Goal: Task Accomplishment & Management: Use online tool/utility

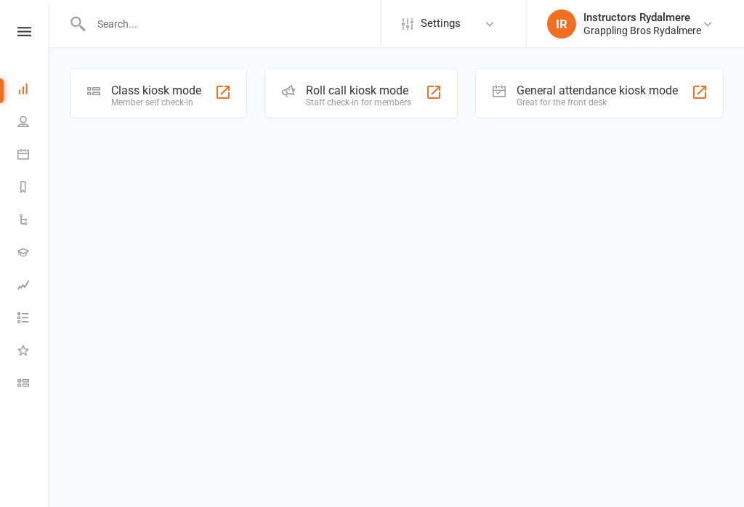
click at [158, 84] on div "Class kiosk mode" at bounding box center [156, 91] width 90 height 14
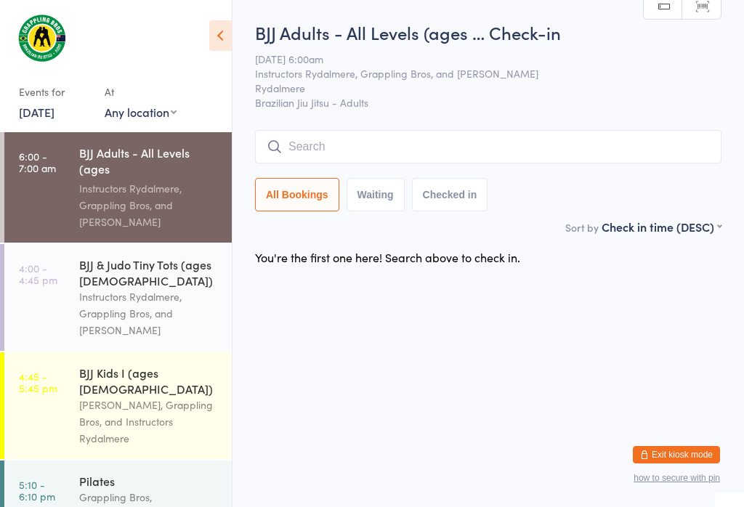
click at [357, 140] on input "search" at bounding box center [488, 146] width 467 height 33
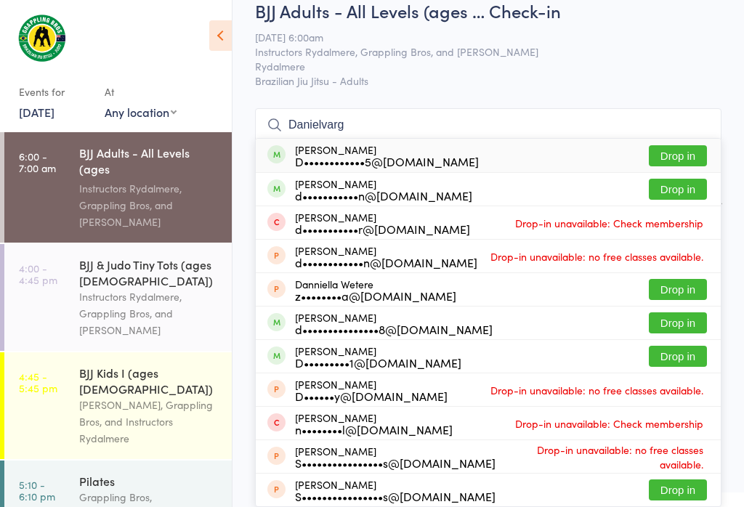
type input "Danielvarg"
click at [677, 145] on button "Drop in" at bounding box center [678, 155] width 58 height 21
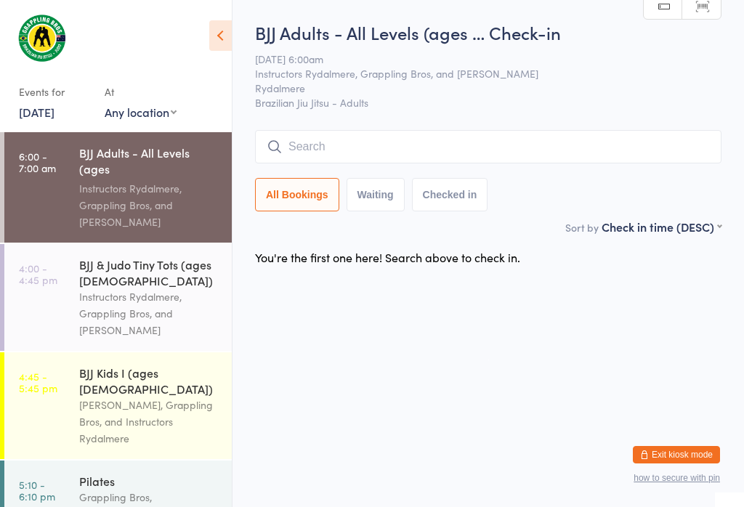
scroll to position [0, 0]
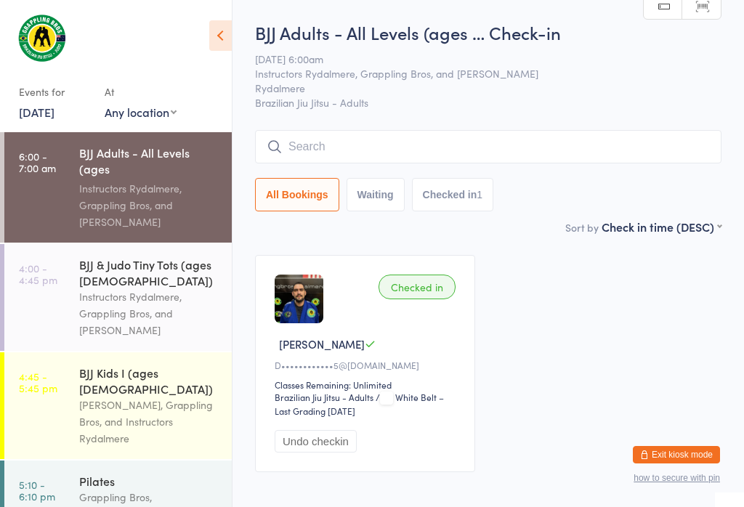
click at [385, 142] on input "search" at bounding box center [488, 146] width 467 height 33
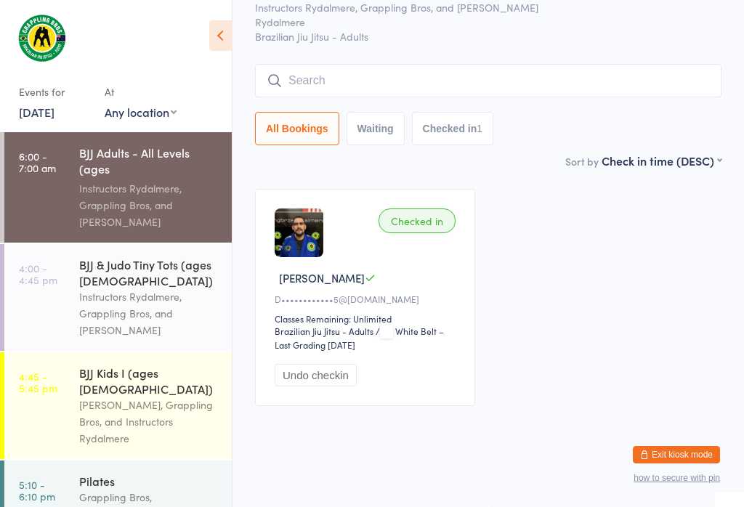
scroll to position [132, 0]
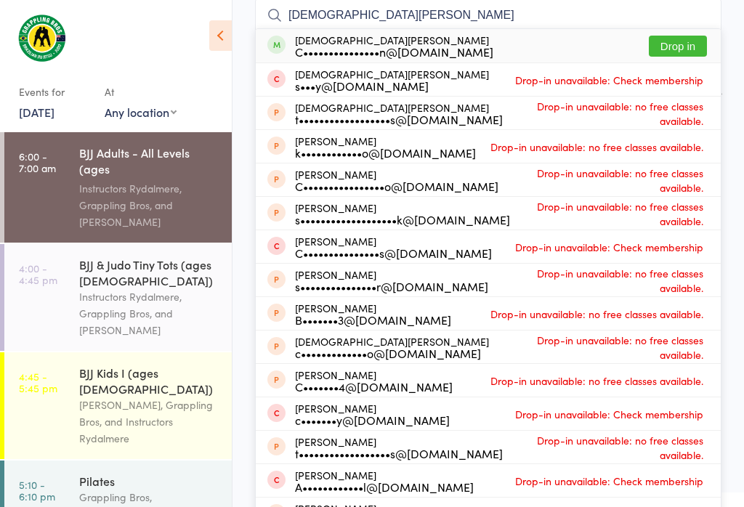
type input "[DEMOGRAPHIC_DATA][PERSON_NAME]"
click at [678, 37] on button "Drop in" at bounding box center [678, 46] width 58 height 21
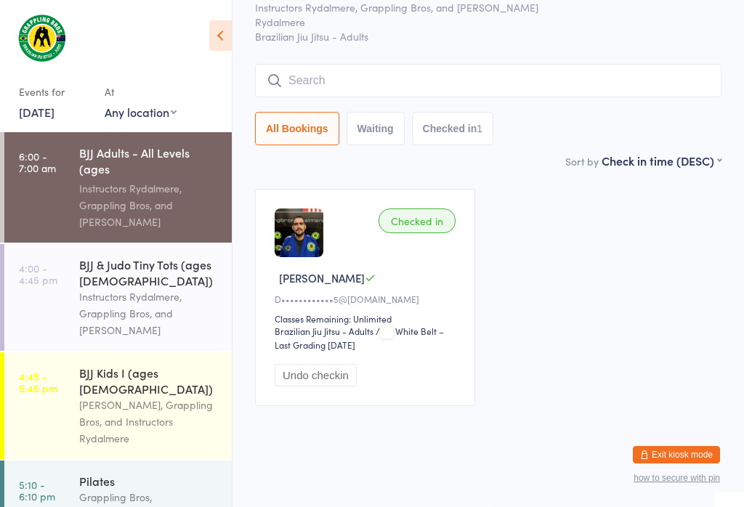
scroll to position [79, 0]
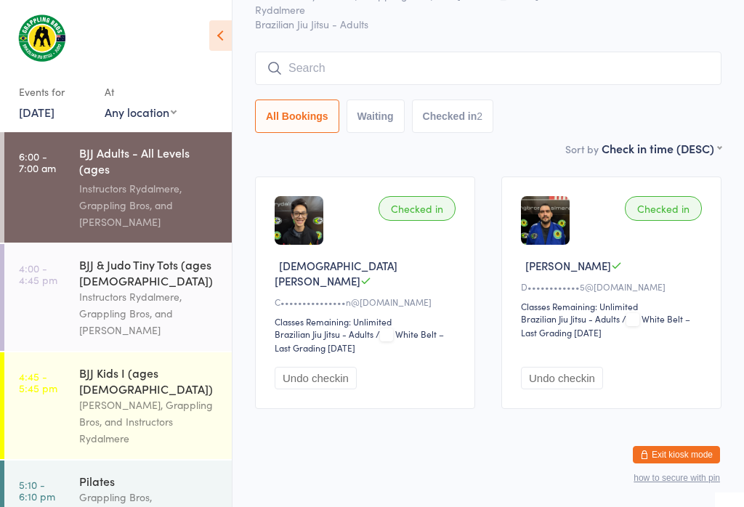
click at [474, 68] on input "search" at bounding box center [488, 68] width 467 height 33
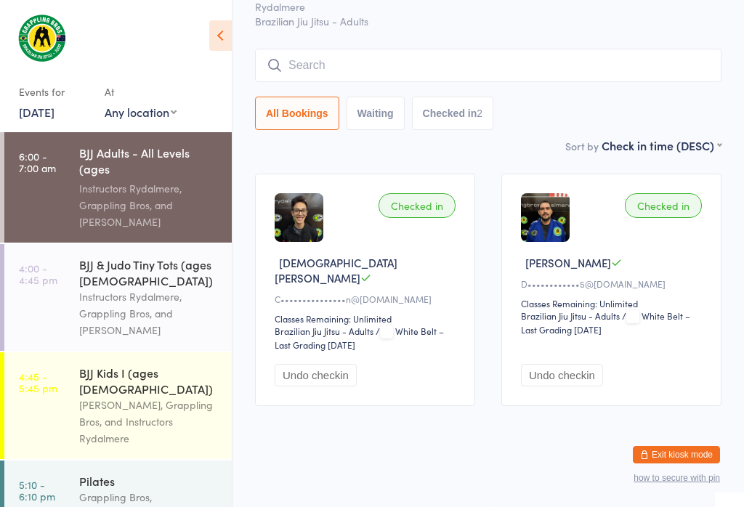
scroll to position [132, 0]
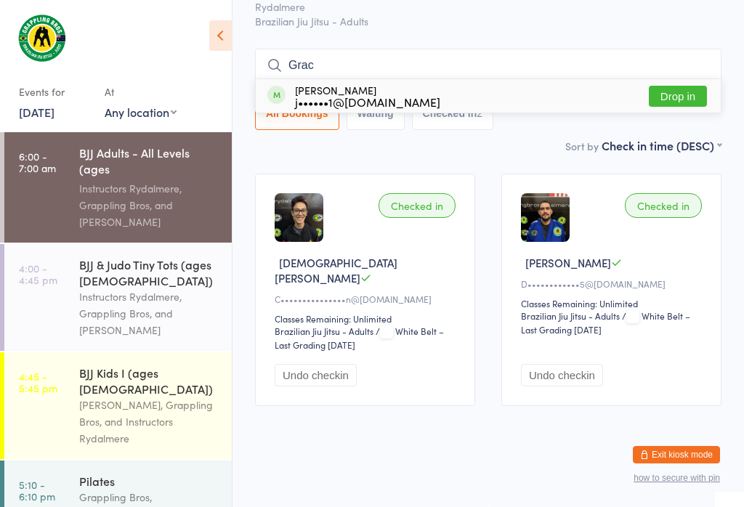
type input "Grac"
click at [680, 86] on button "Drop in" at bounding box center [678, 96] width 58 height 21
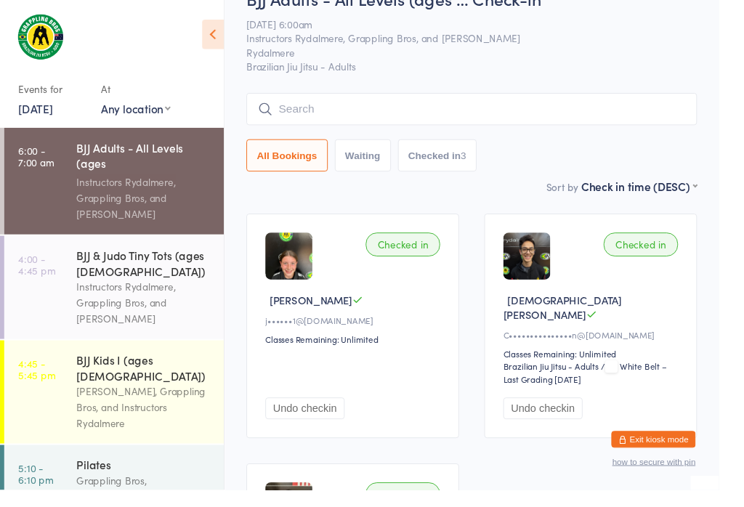
scroll to position [35, -12]
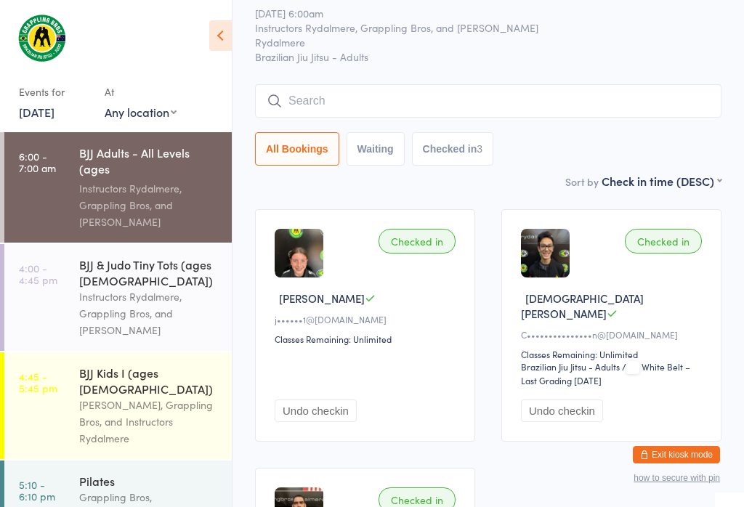
click at [369, 99] on input "search" at bounding box center [488, 100] width 467 height 33
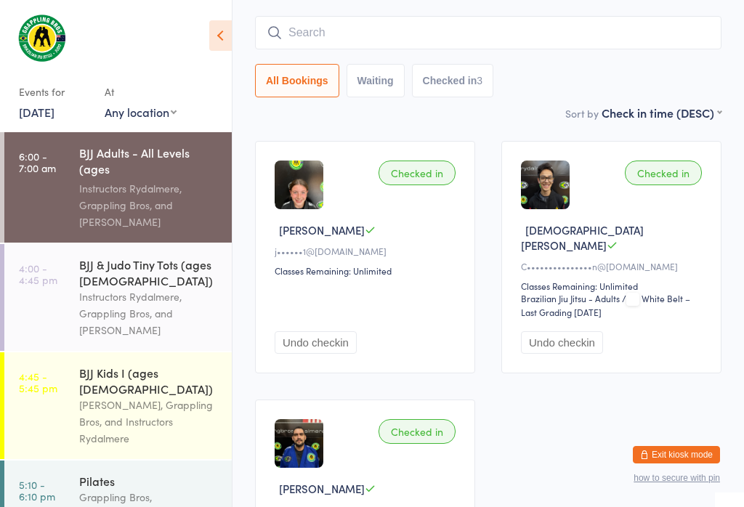
scroll to position [132, 0]
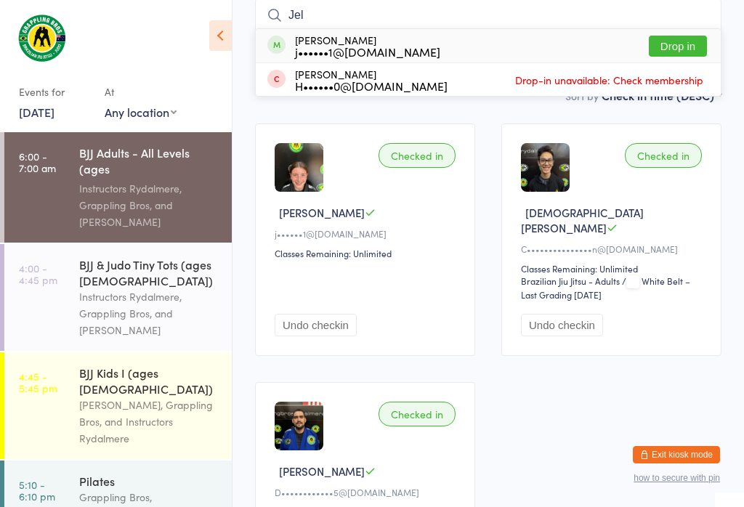
type input "Jel"
click at [699, 39] on button "Drop in" at bounding box center [678, 46] width 58 height 21
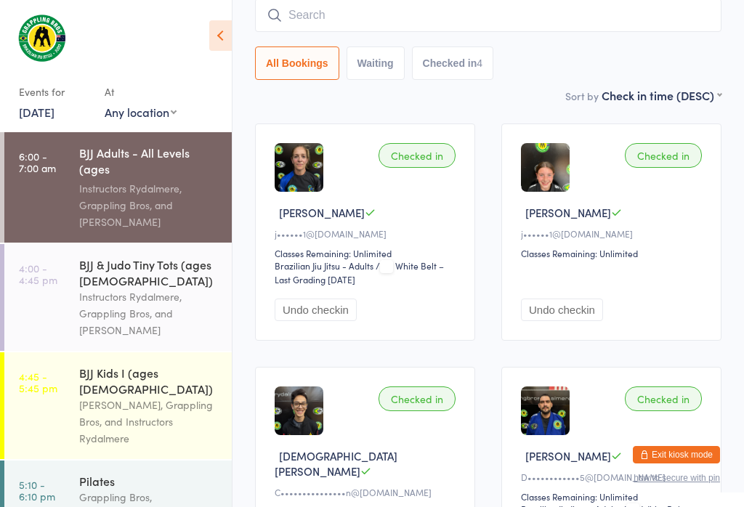
click at [486, 21] on input "search" at bounding box center [488, 15] width 467 height 33
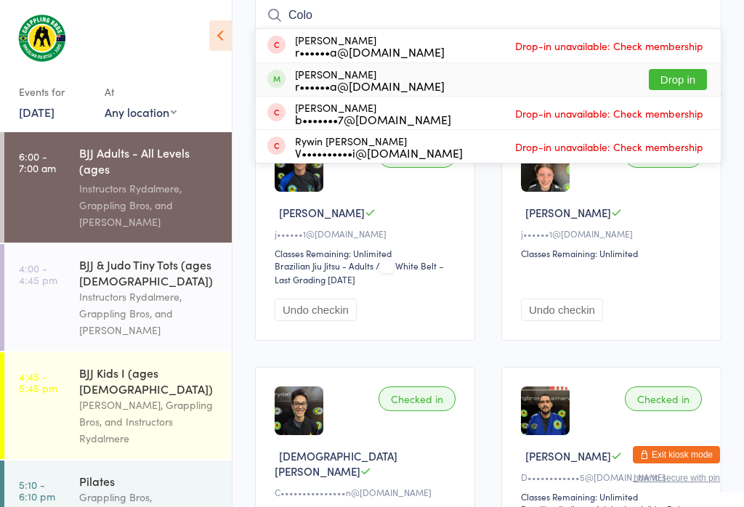
type input "Colo"
click at [687, 76] on button "Drop in" at bounding box center [678, 79] width 58 height 21
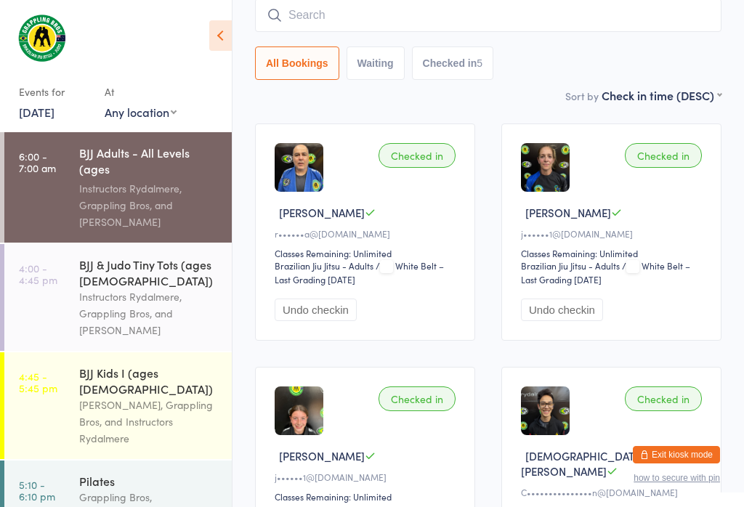
click at [313, 12] on input "search" at bounding box center [488, 15] width 467 height 33
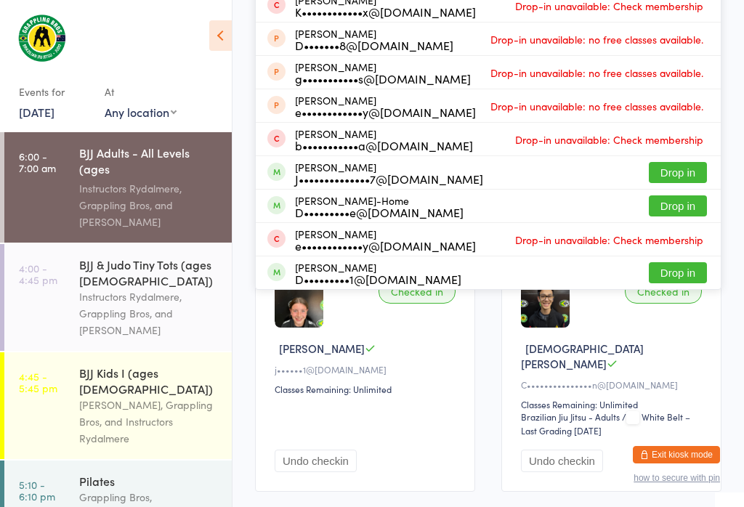
scroll to position [250, 0]
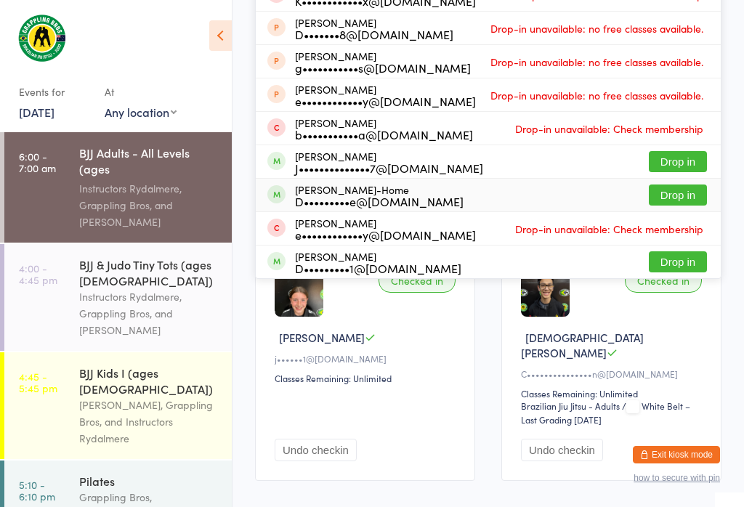
type input "Davi"
click at [680, 198] on button "Drop in" at bounding box center [678, 195] width 58 height 21
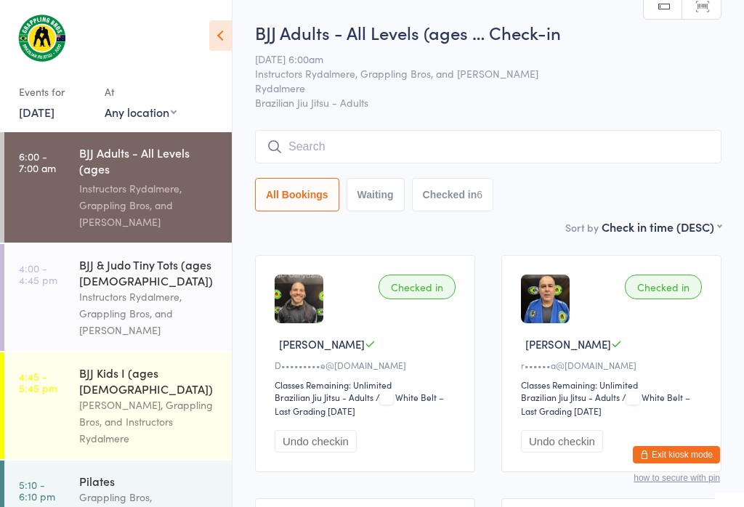
scroll to position [0, 0]
click at [347, 153] on input "search" at bounding box center [488, 146] width 467 height 33
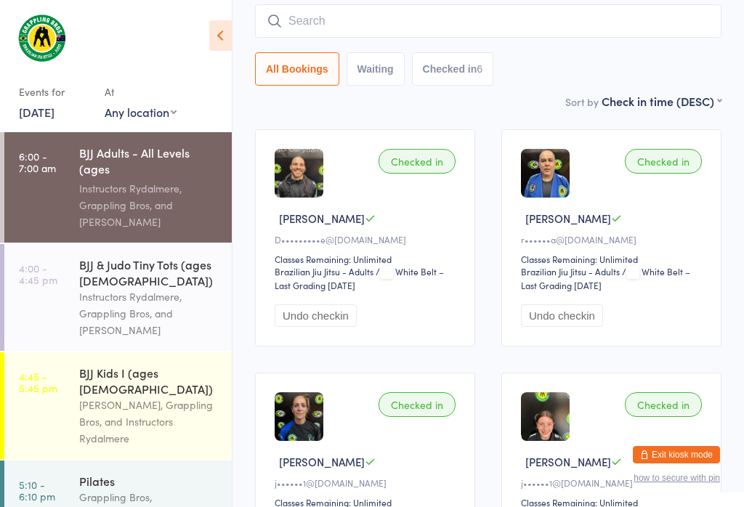
scroll to position [132, 0]
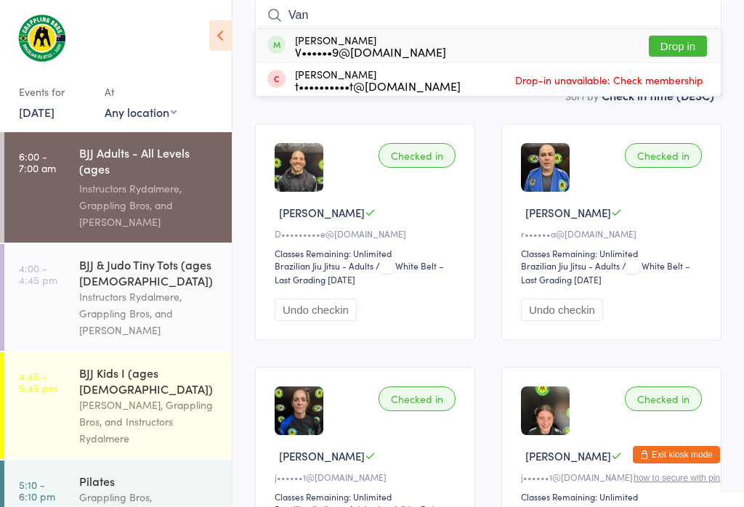
type input "Van"
click at [679, 47] on button "Drop in" at bounding box center [678, 46] width 58 height 21
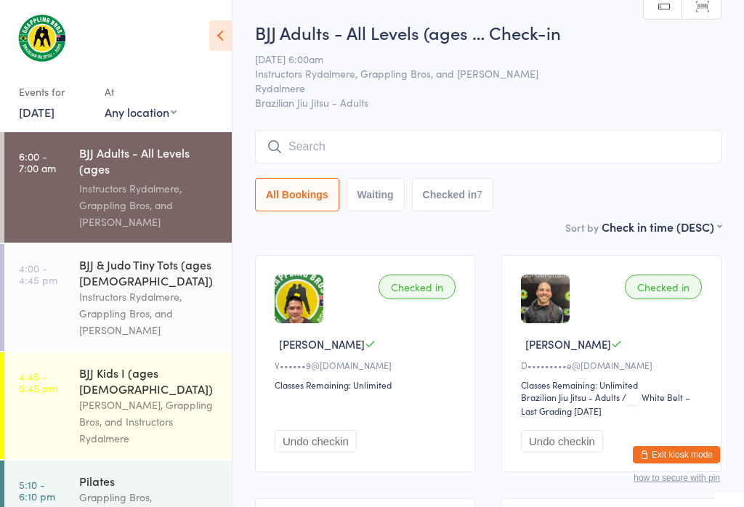
scroll to position [0, 0]
click at [306, 154] on input "search" at bounding box center [488, 146] width 467 height 33
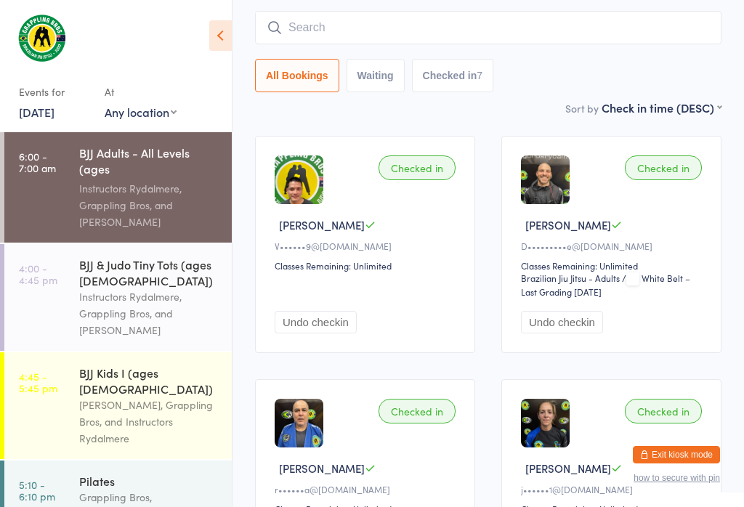
scroll to position [132, 0]
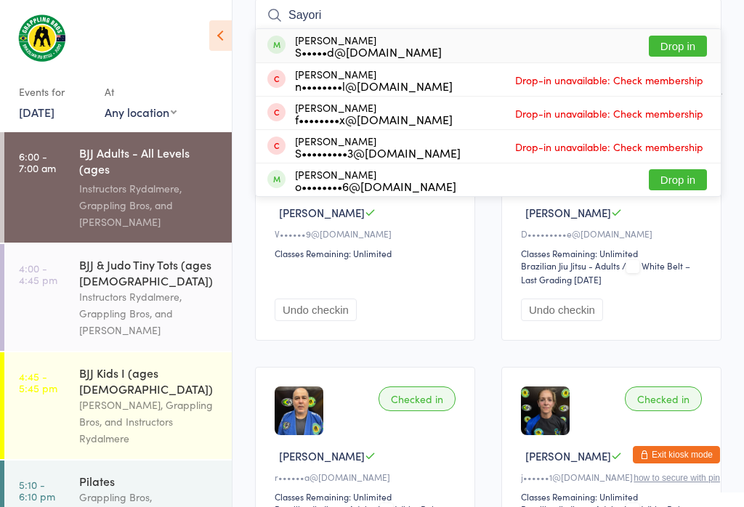
type input "Sayori"
click at [689, 50] on button "Drop in" at bounding box center [678, 46] width 58 height 21
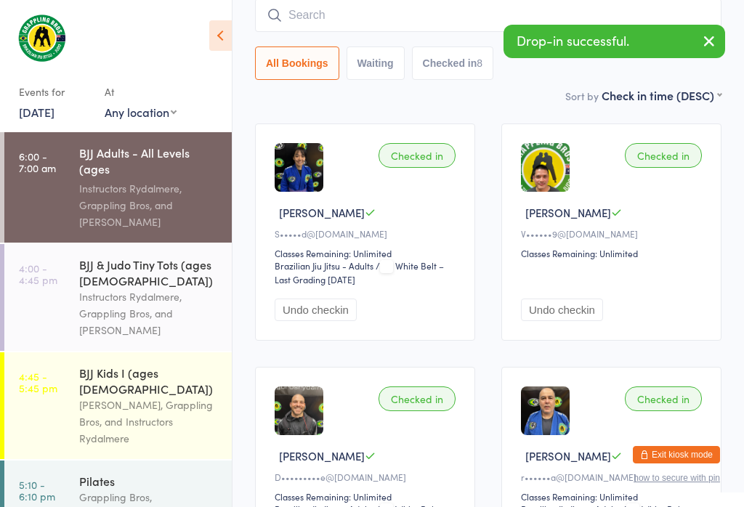
click at [452, 17] on input "search" at bounding box center [488, 15] width 467 height 33
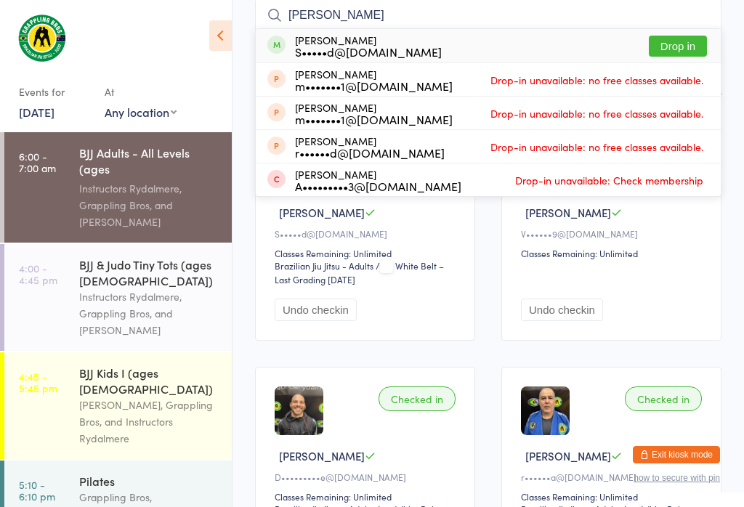
type input "[PERSON_NAME]"
click at [681, 47] on button "Drop in" at bounding box center [678, 46] width 58 height 21
